Goal: Information Seeking & Learning: Find specific fact

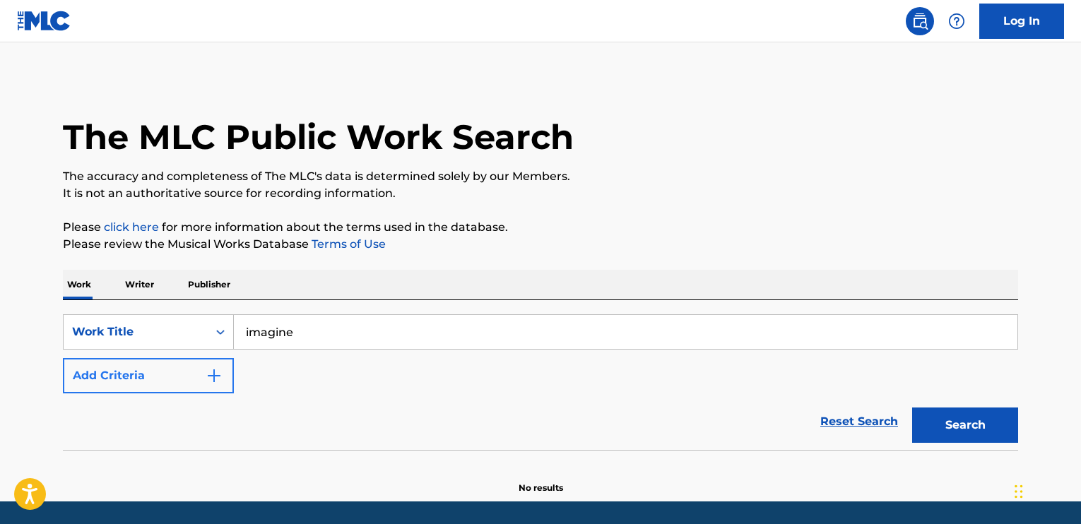
type input "imagine"
click at [221, 371] on img "Search Form" at bounding box center [214, 375] width 17 height 17
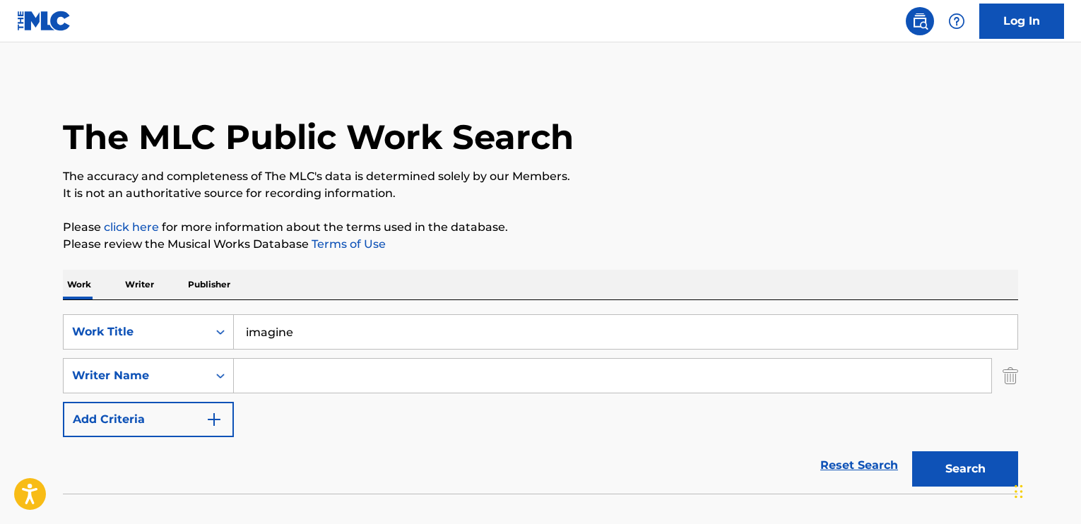
click at [283, 374] on input "Search Form" at bounding box center [612, 376] width 757 height 34
type input "[PERSON_NAME]"
click at [926, 468] on button "Search" at bounding box center [965, 468] width 106 height 35
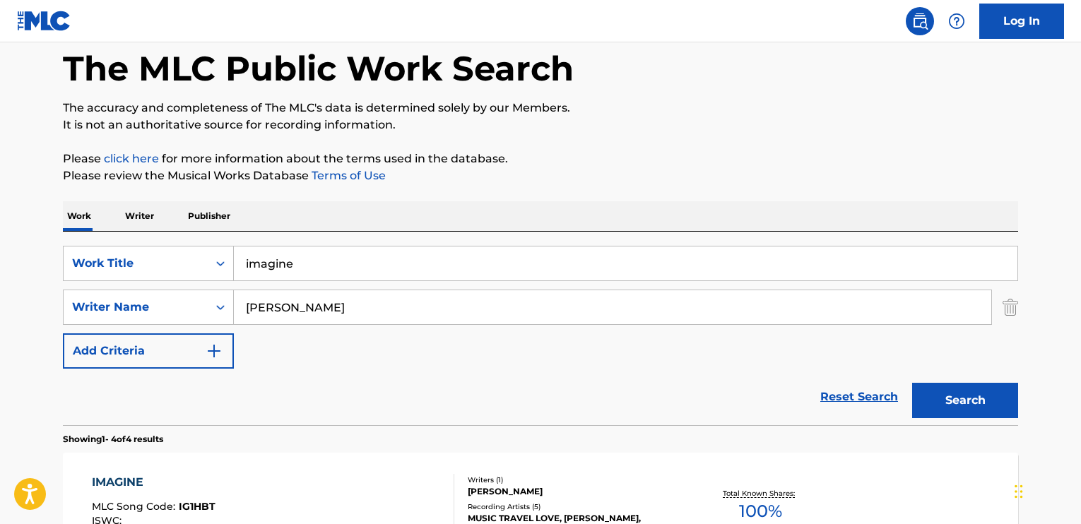
scroll to position [141, 0]
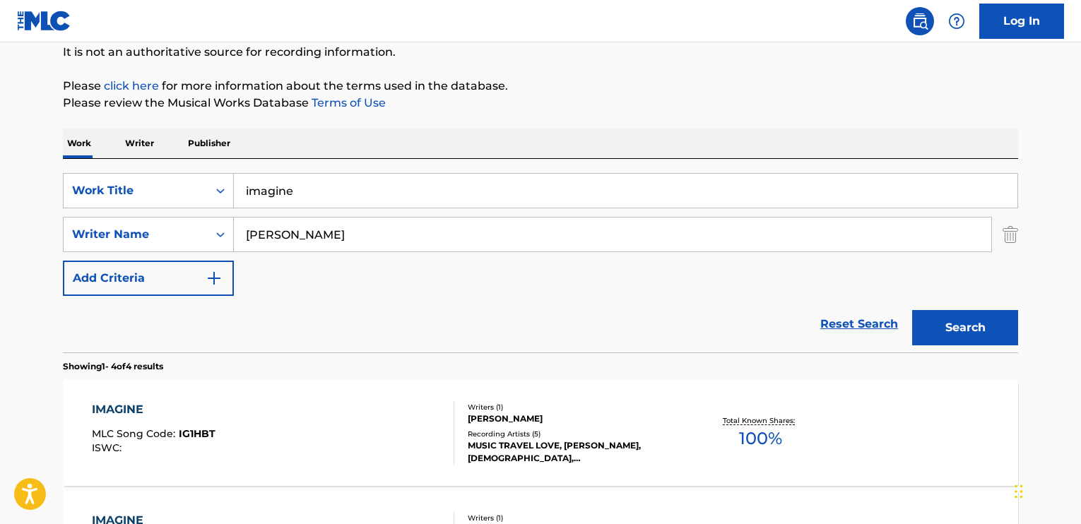
click at [497, 418] on div "[PERSON_NAME]" at bounding box center [574, 419] width 213 height 13
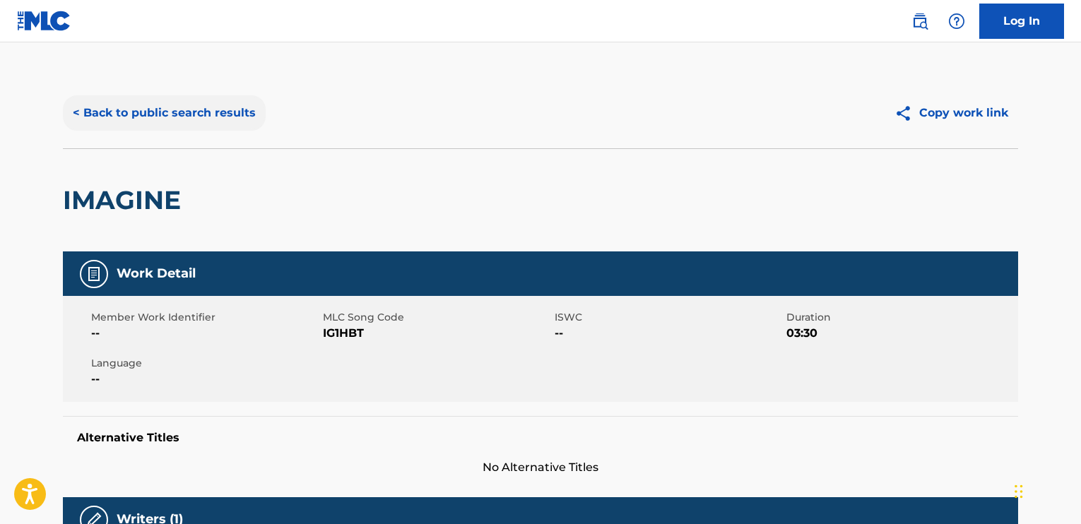
click at [191, 117] on button "< Back to public search results" at bounding box center [164, 112] width 203 height 35
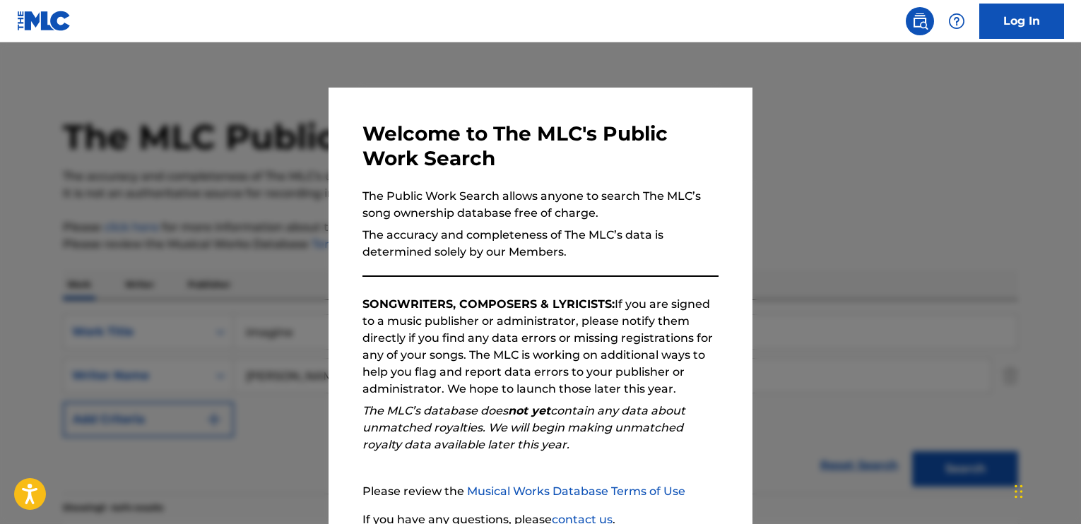
scroll to position [141, 0]
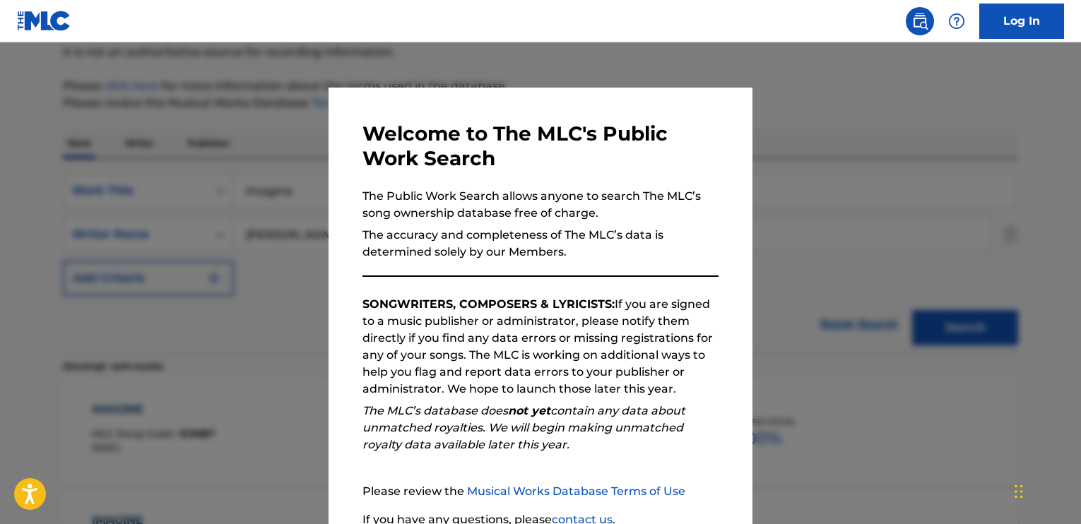
click at [220, 191] on div at bounding box center [540, 304] width 1081 height 524
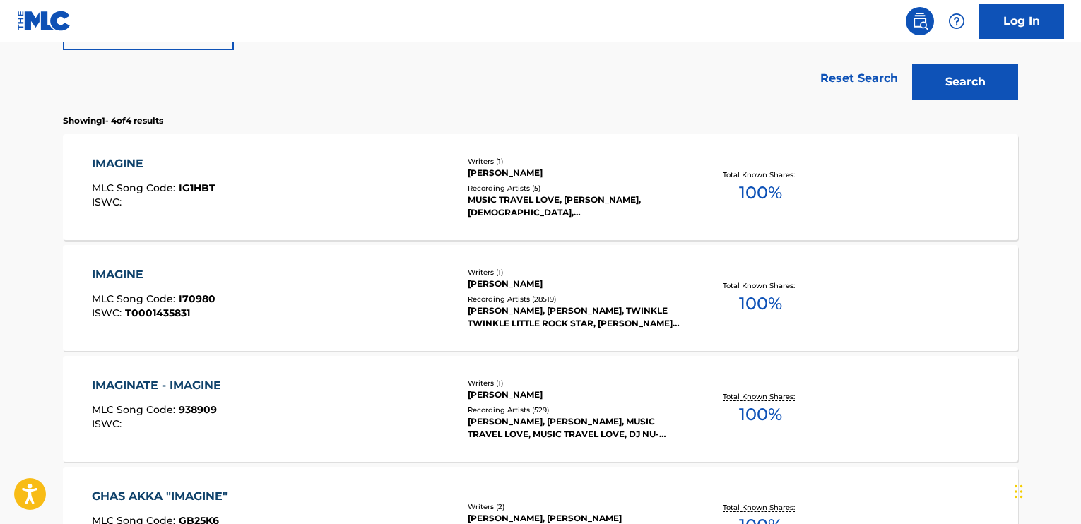
scroll to position [424, 0]
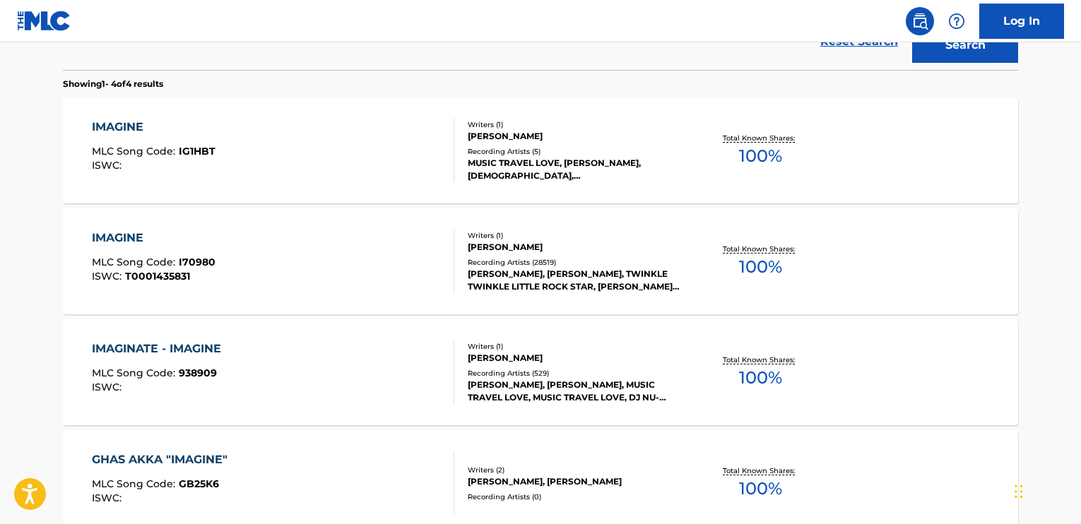
click at [530, 254] on div "Writers ( 1 ) [PERSON_NAME] Recording Artists ( 28519 ) [PERSON_NAME], [PERSON_…" at bounding box center [567, 261] width 227 height 63
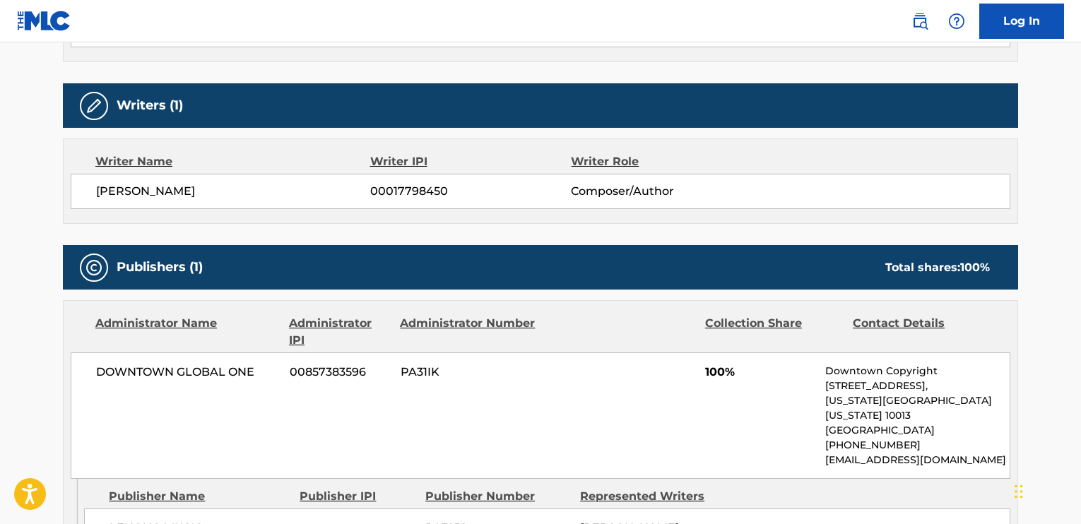
scroll to position [565, 0]
